Goal: Navigation & Orientation: Find specific page/section

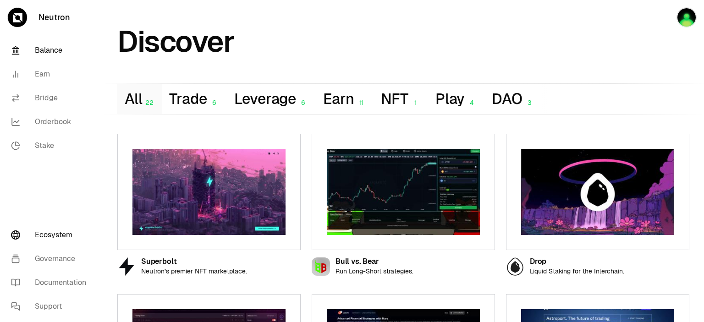
click at [49, 50] on link "Balance" at bounding box center [51, 50] width 95 height 24
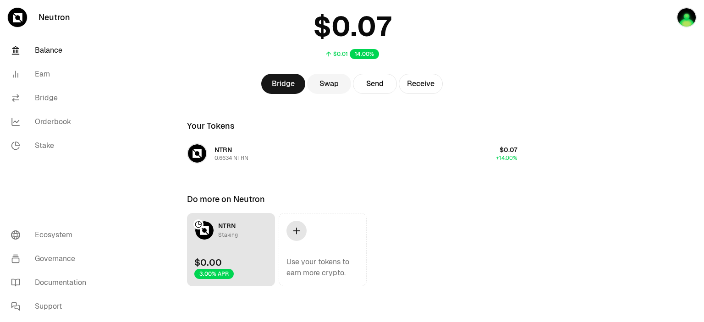
scroll to position [62, 0]
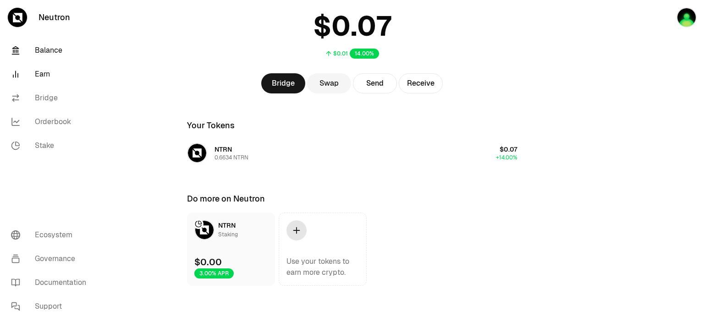
click at [44, 74] on link "Earn" at bounding box center [51, 74] width 95 height 24
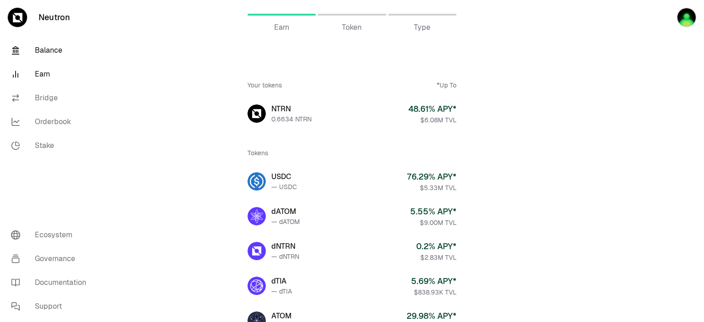
click at [58, 55] on link "Balance" at bounding box center [51, 50] width 95 height 24
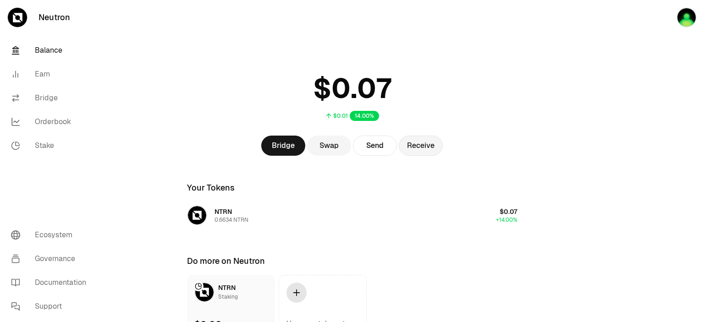
click at [417, 148] on button "Receive" at bounding box center [421, 146] width 44 height 20
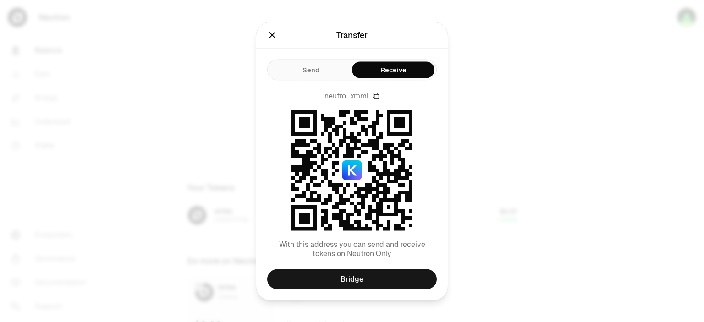
click at [274, 37] on icon "Close" at bounding box center [272, 35] width 6 height 6
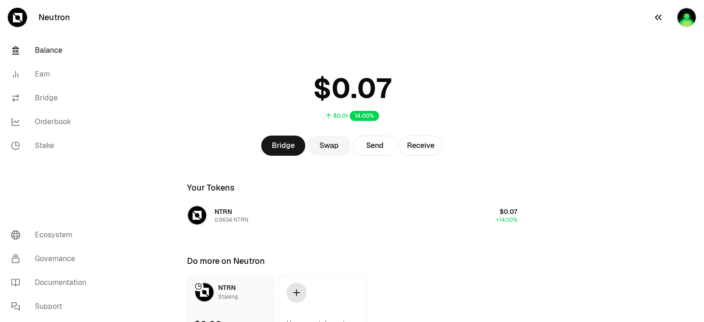
click at [686, 19] on img "button" at bounding box center [686, 17] width 20 height 20
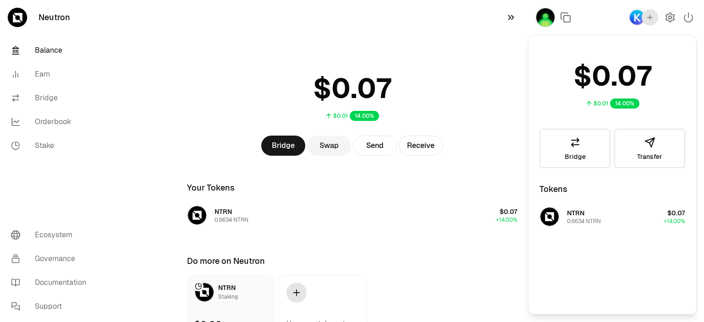
click at [513, 17] on icon "button" at bounding box center [511, 17] width 6 height 5
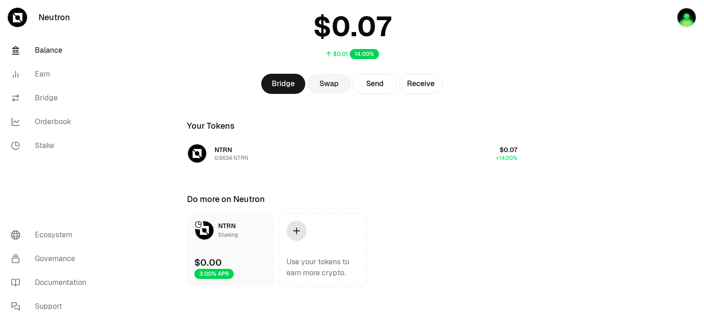
scroll to position [62, 0]
click at [43, 143] on link "Stake" at bounding box center [51, 146] width 95 height 24
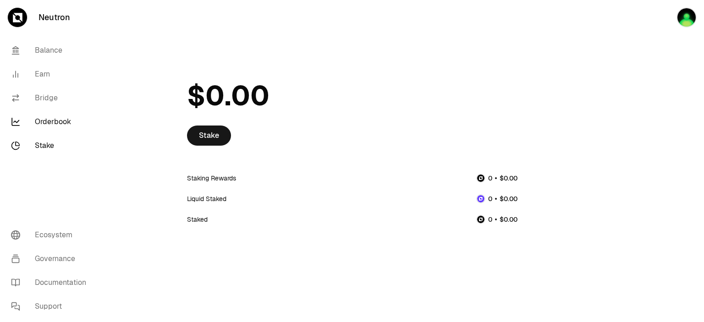
click at [45, 121] on link "Orderbook" at bounding box center [51, 122] width 95 height 24
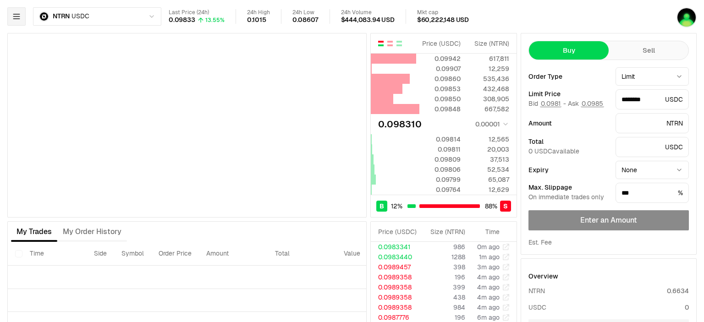
click at [19, 15] on icon "button" at bounding box center [16, 16] width 9 height 9
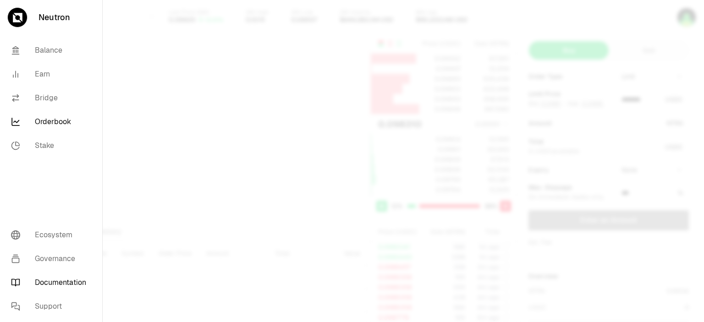
type input "********"
click at [55, 236] on link "Ecosystem" at bounding box center [51, 235] width 95 height 24
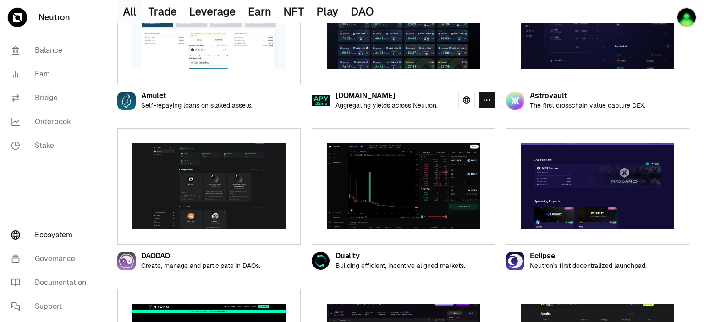
scroll to position [349, 0]
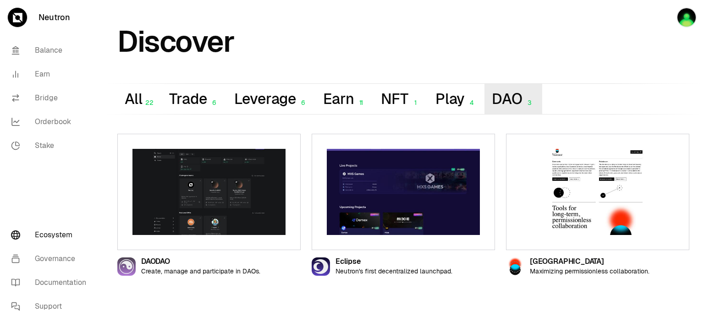
scroll to position [0, 0]
click at [215, 182] on img at bounding box center [208, 192] width 153 height 86
click at [276, 267] on link at bounding box center [272, 266] width 16 height 16
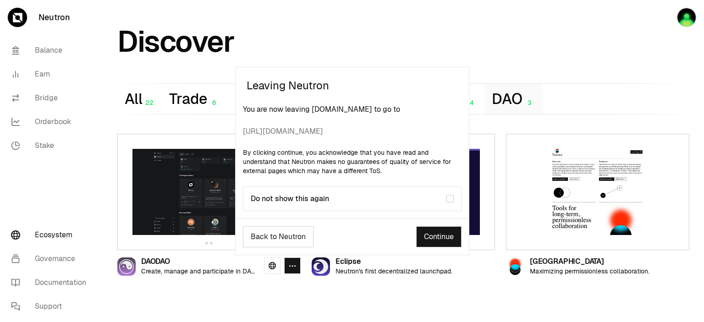
click at [450, 202] on button "Do not show this again" at bounding box center [449, 198] width 7 height 7
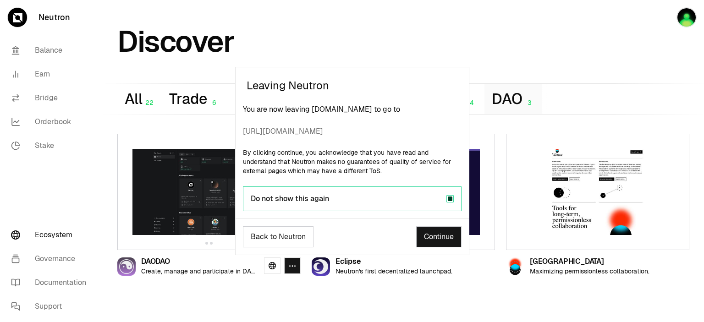
click at [438, 232] on link "Continue" at bounding box center [438, 236] width 45 height 21
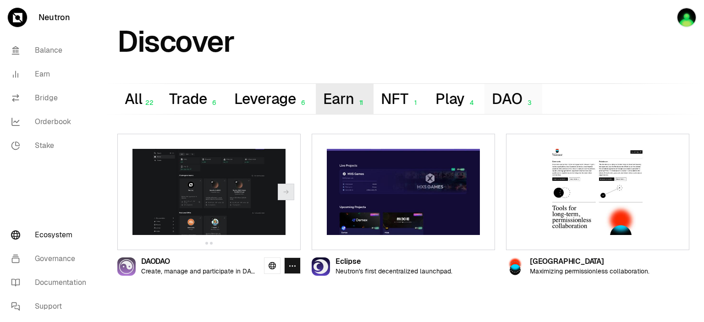
click at [342, 94] on button "Earn 11" at bounding box center [345, 99] width 58 height 30
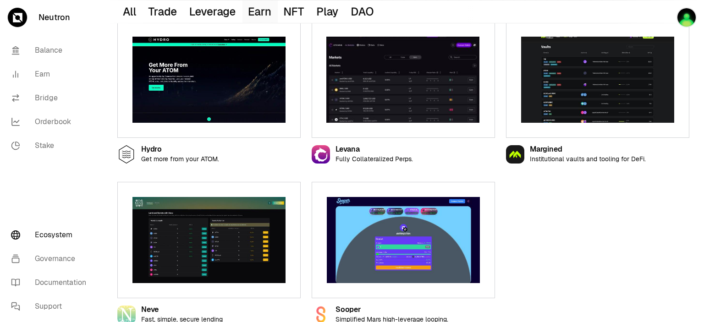
scroll to position [441, 0]
